Goal: Find specific page/section: Find specific page/section

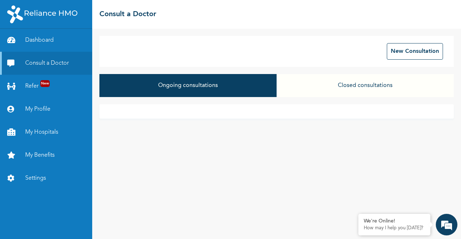
click at [378, 86] on button "Closed consultations" at bounding box center [364, 85] width 177 height 23
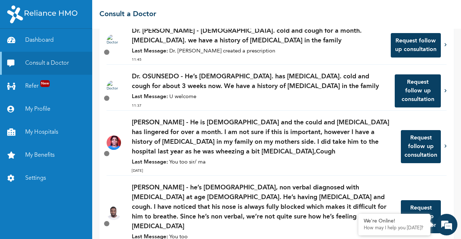
scroll to position [216, 0]
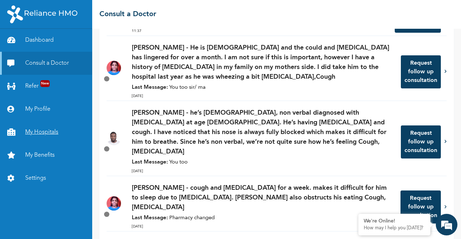
click at [45, 129] on link "My Hospitals" at bounding box center [46, 132] width 92 height 23
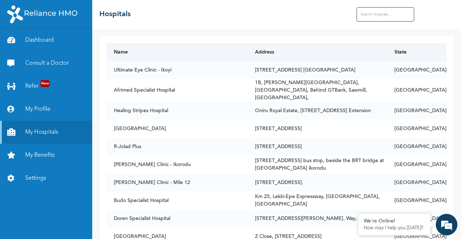
click at [423, 54] on th "State" at bounding box center [416, 52] width 59 height 18
click at [367, 13] on input "text" at bounding box center [385, 14] width 58 height 14
type input "ABUJA"
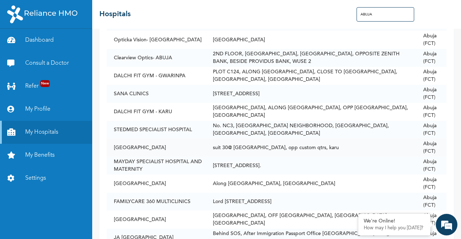
scroll to position [900, 0]
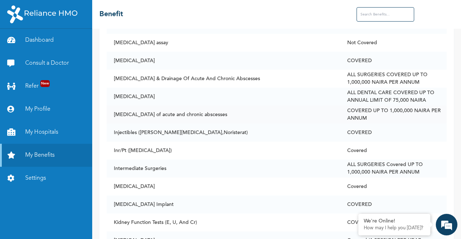
scroll to position [2519, 0]
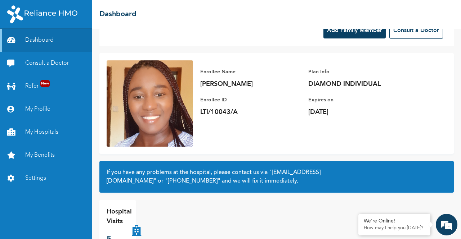
scroll to position [39, 0]
